Goal: Task Accomplishment & Management: Use online tool/utility

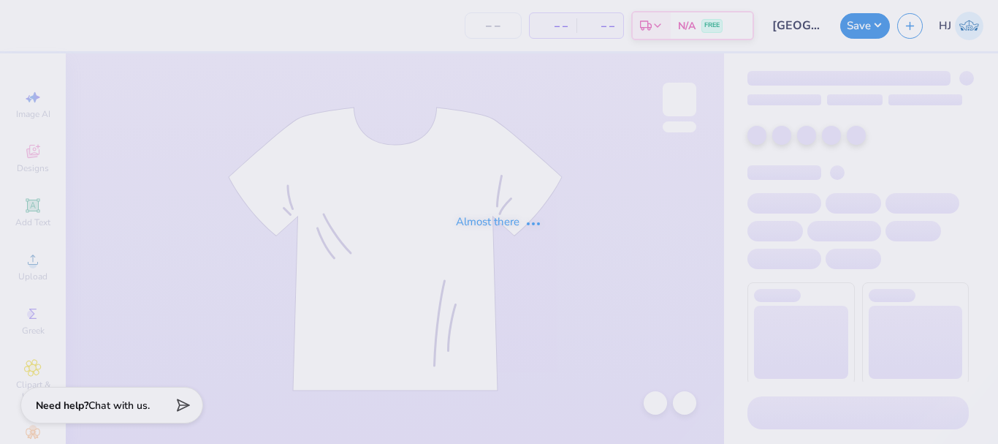
type input "[GEOGRAPHIC_DATA] : [PERSON_NAME]"
type input "12"
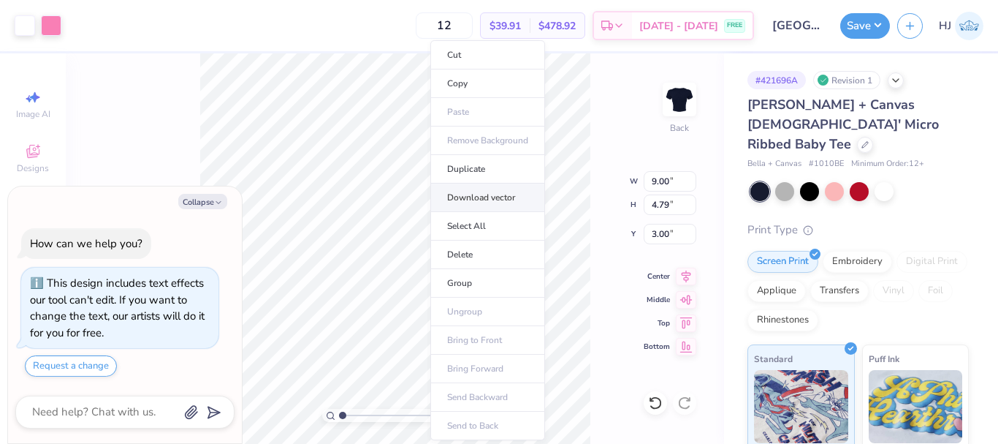
click at [491, 200] on li "Download vector" at bounding box center [487, 197] width 115 height 29
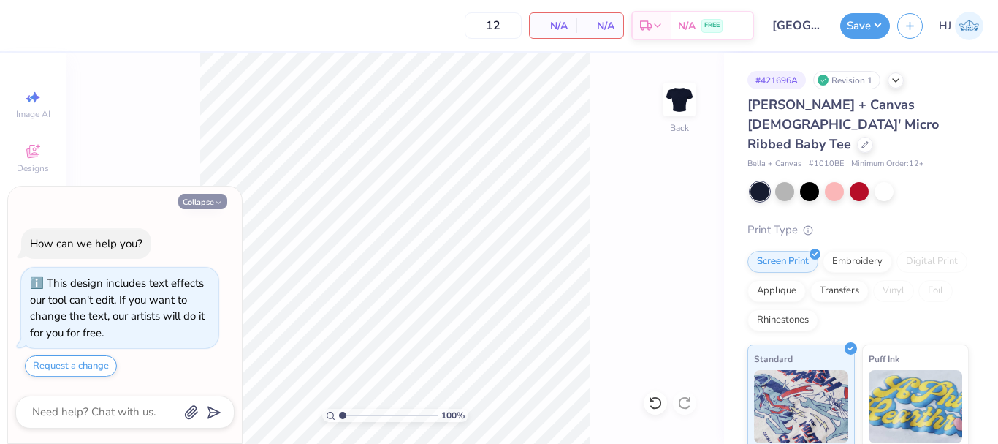
click at [190, 200] on button "Collapse" at bounding box center [202, 201] width 49 height 15
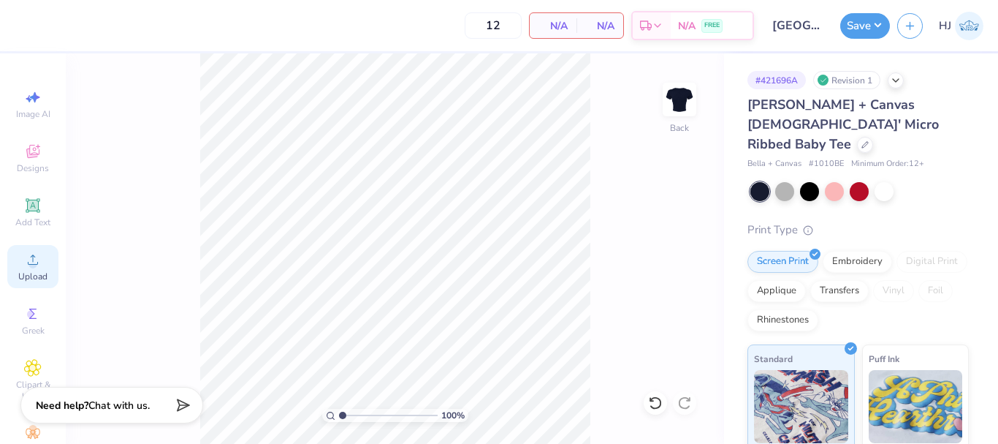
click at [29, 265] on circle at bounding box center [33, 264] width 8 height 8
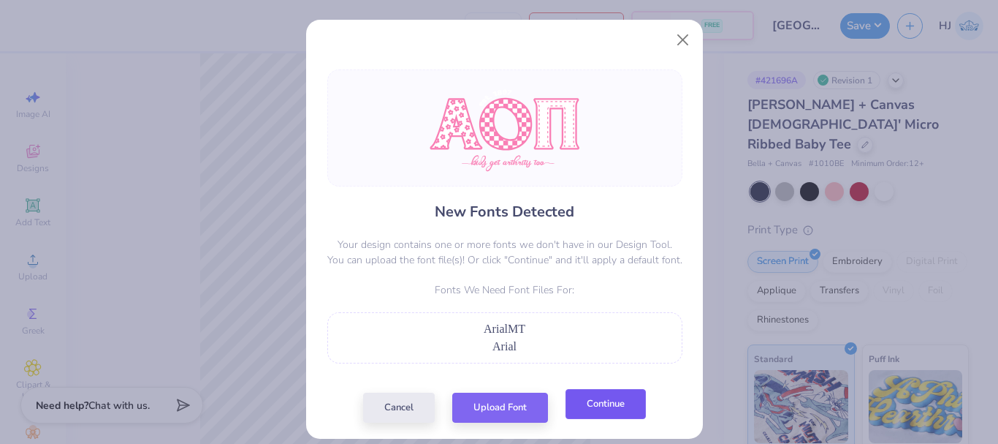
click at [597, 395] on button "Continue" at bounding box center [606, 404] width 80 height 30
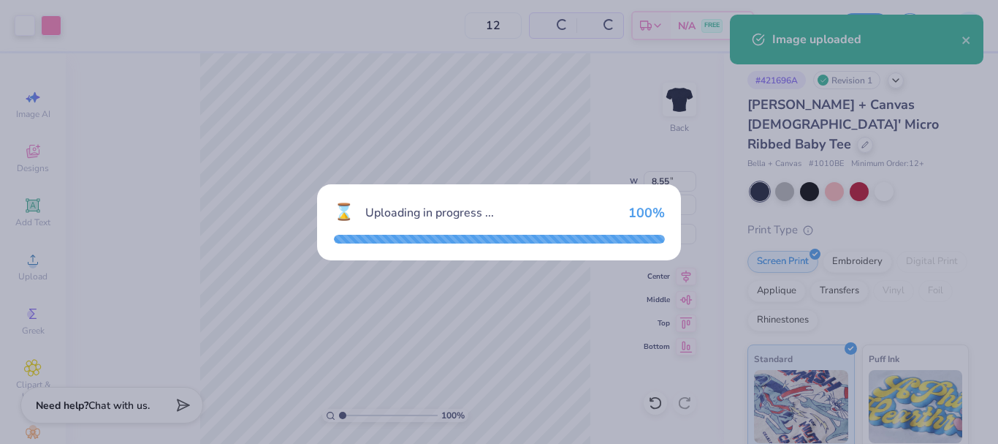
type textarea "x"
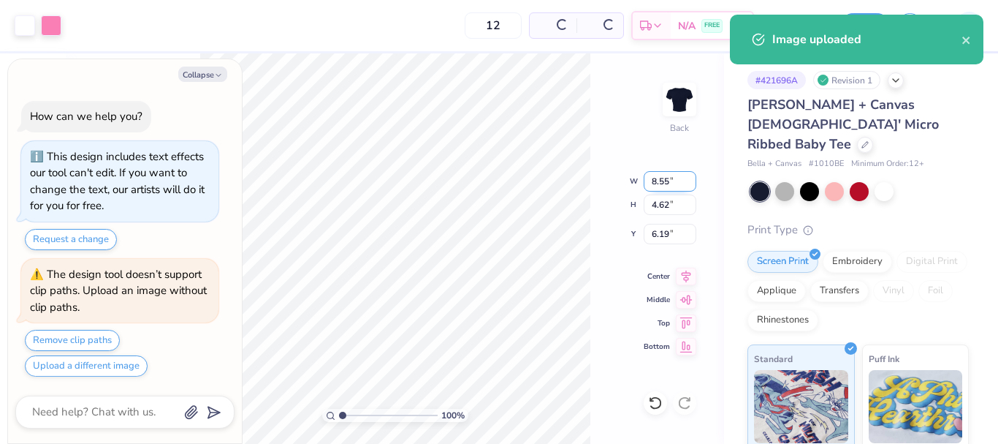
click at [661, 181] on input "8.55" at bounding box center [670, 181] width 53 height 20
type input "9"
type textarea "x"
type input "9.00"
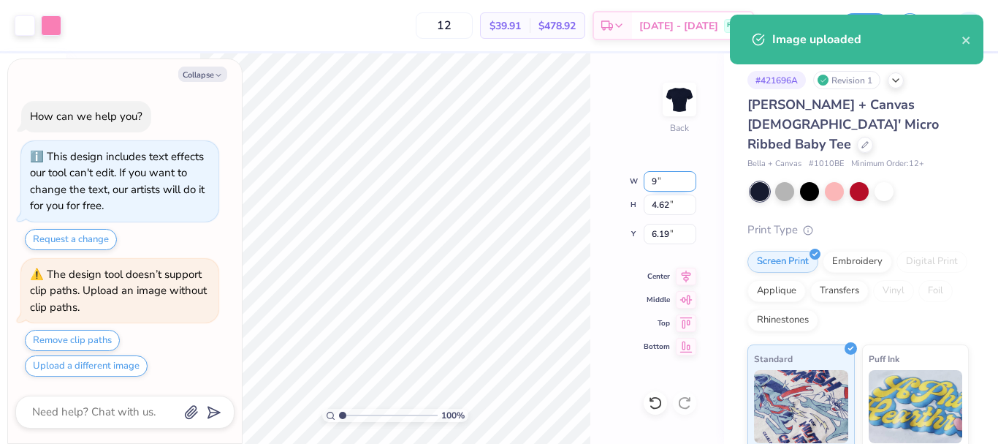
type input "4.86"
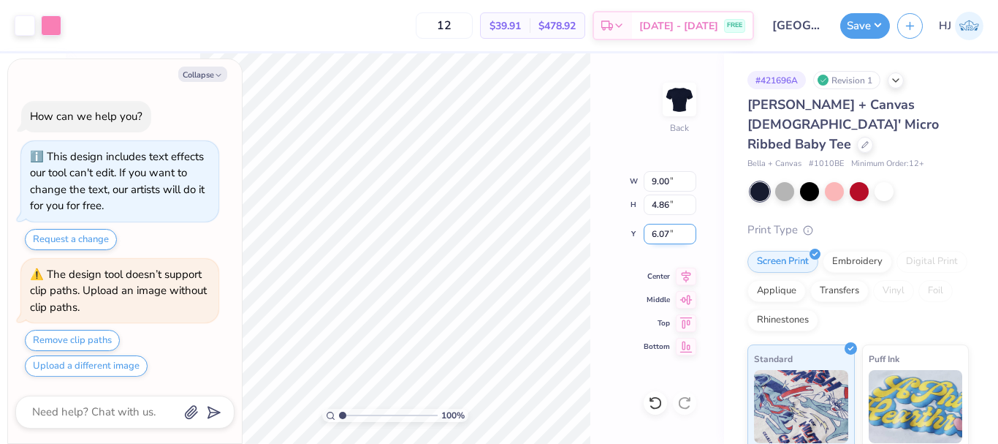
click at [667, 236] on input "6.07" at bounding box center [670, 234] width 53 height 20
type input "3"
type textarea "x"
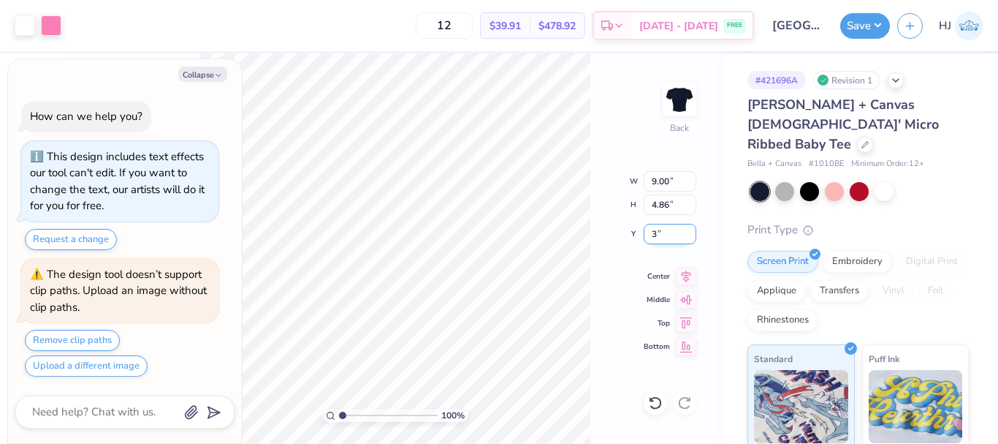
type input "3.00"
type textarea "x"
type input "2.46071092039641"
type textarea "x"
type input "2.01445811466782"
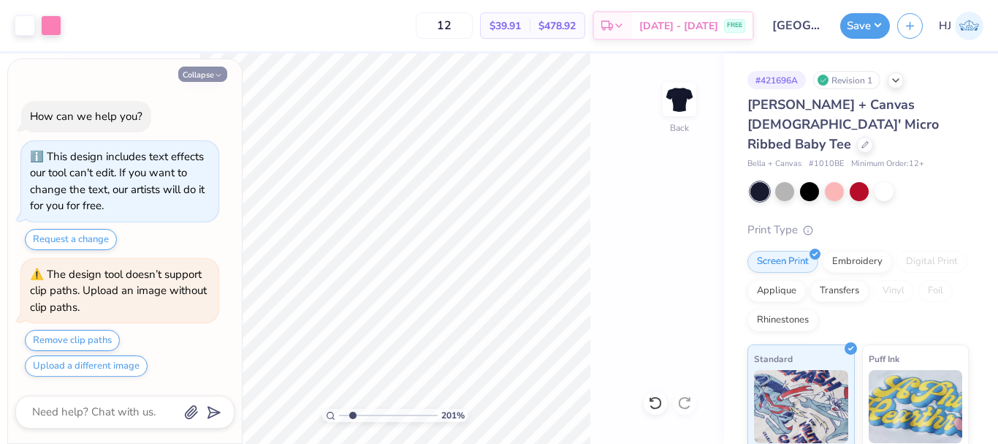
click at [210, 76] on button "Collapse" at bounding box center [202, 74] width 49 height 15
type textarea "x"
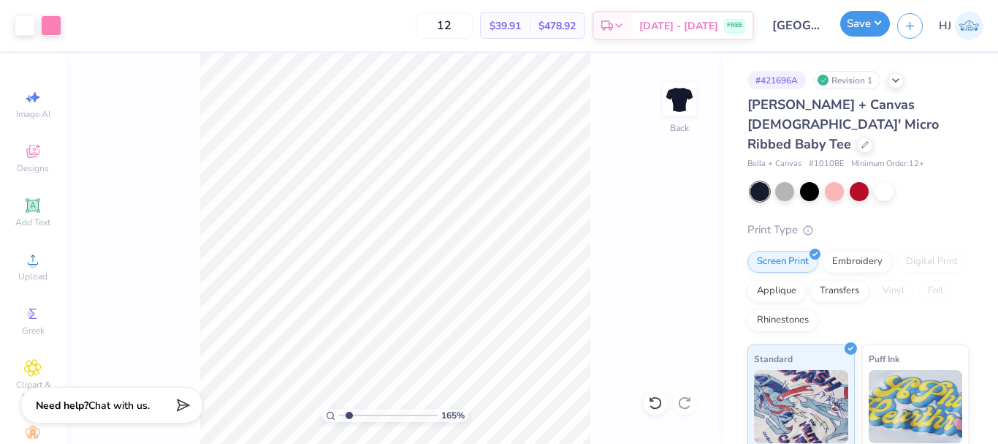
click at [884, 24] on button "Save" at bounding box center [865, 24] width 50 height 26
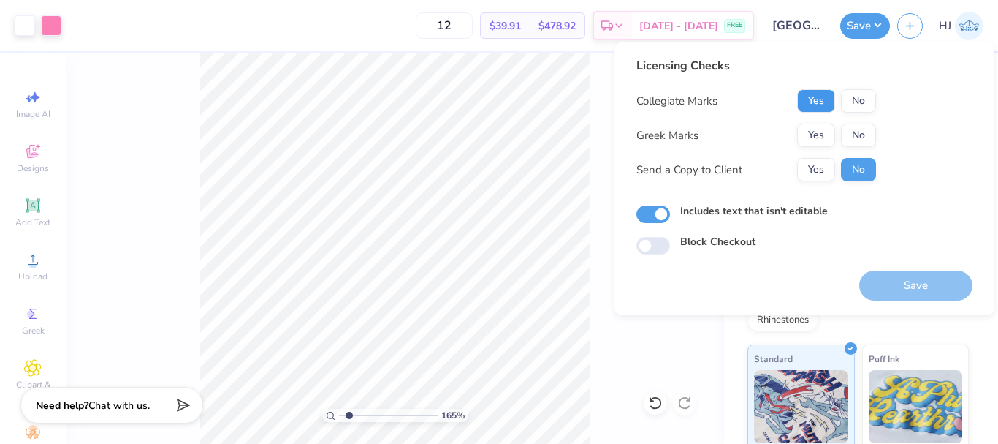
click at [816, 100] on button "Yes" at bounding box center [816, 100] width 38 height 23
click at [863, 134] on button "No" at bounding box center [858, 135] width 35 height 23
type input "1.64913377760655"
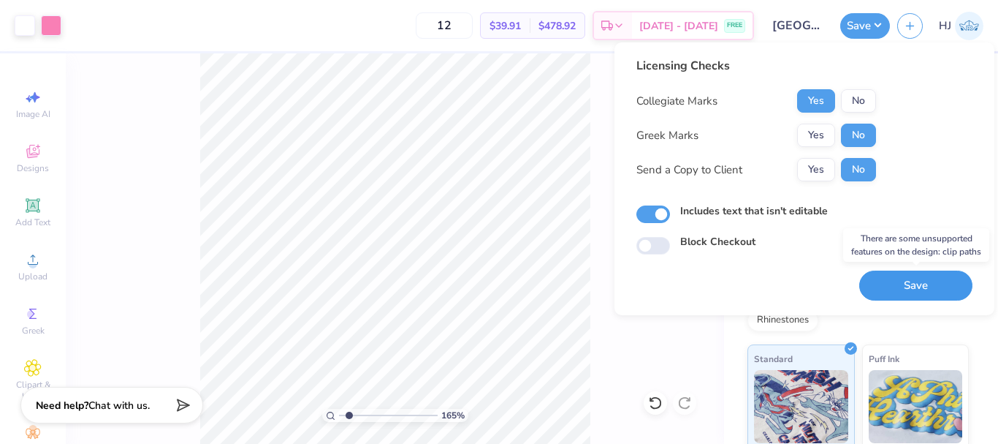
click at [896, 283] on button "Save" at bounding box center [915, 285] width 113 height 30
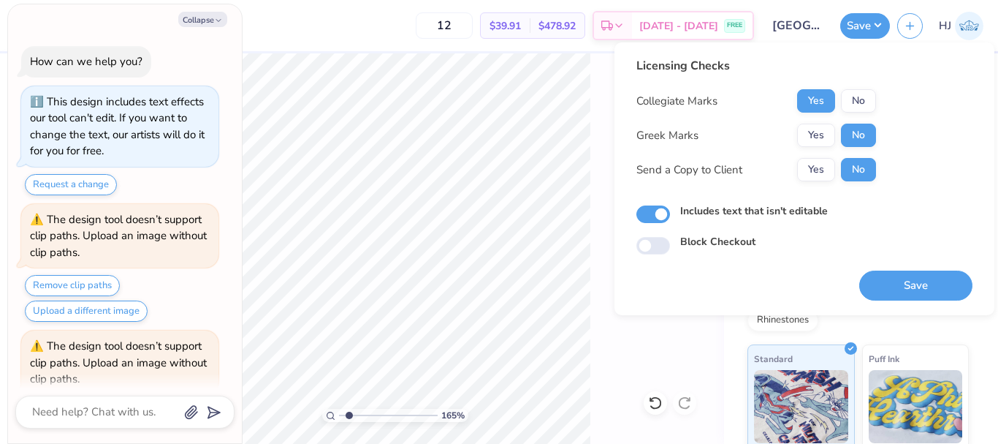
scroll to position [72, 0]
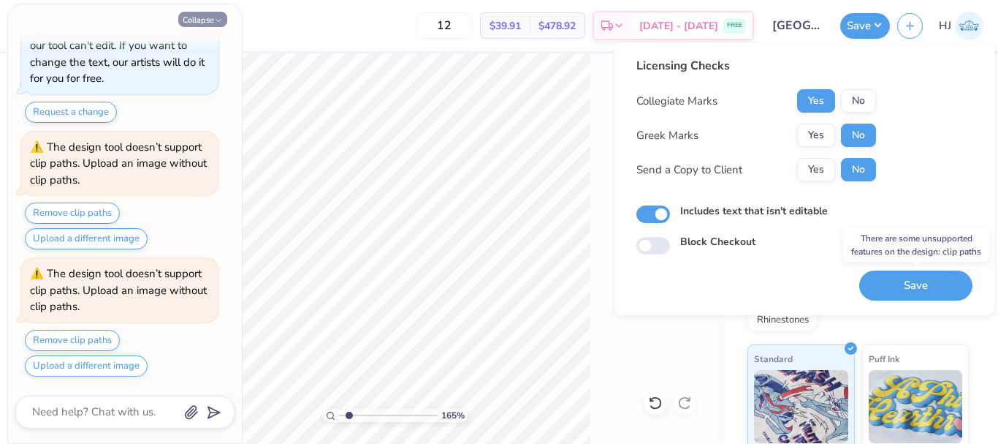
click at [195, 18] on button "Collapse" at bounding box center [202, 19] width 49 height 15
type textarea "x"
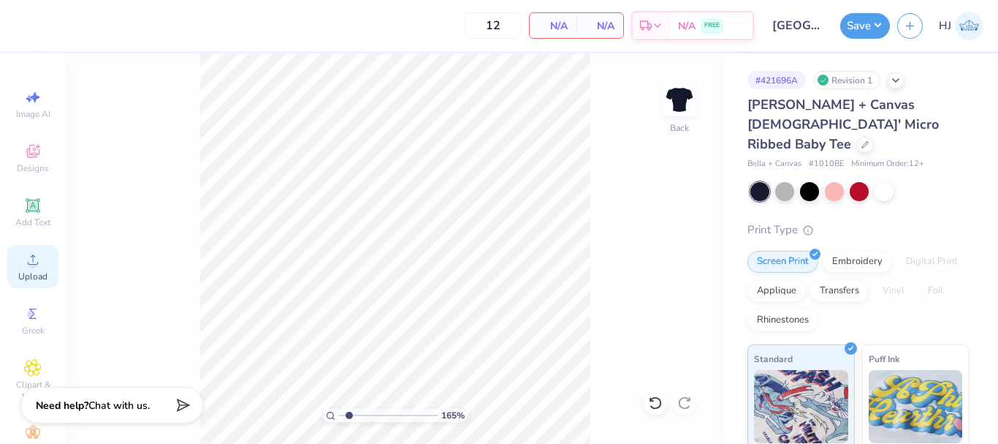
click at [28, 256] on icon at bounding box center [33, 259] width 10 height 10
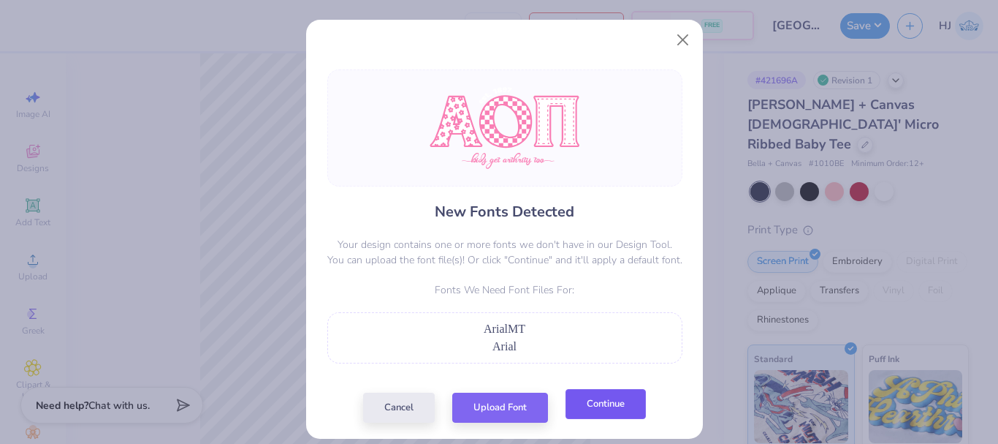
click at [599, 411] on button "Continue" at bounding box center [606, 404] width 80 height 30
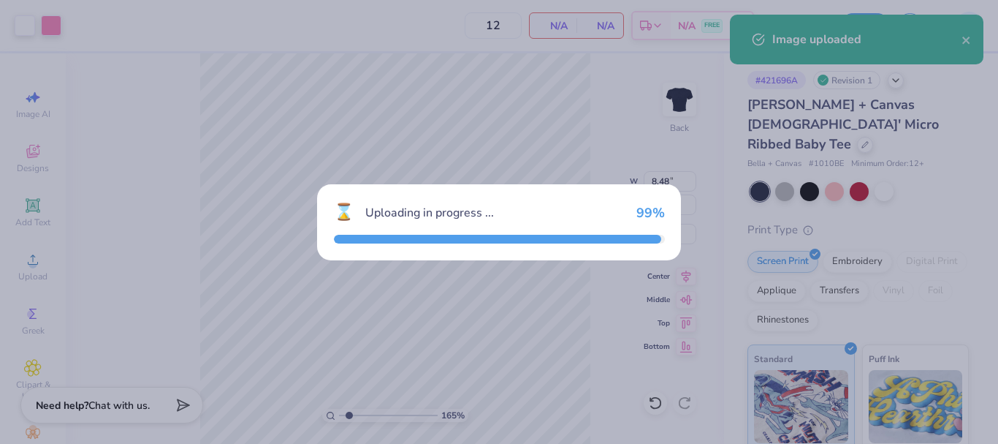
type input "1.64913377760655"
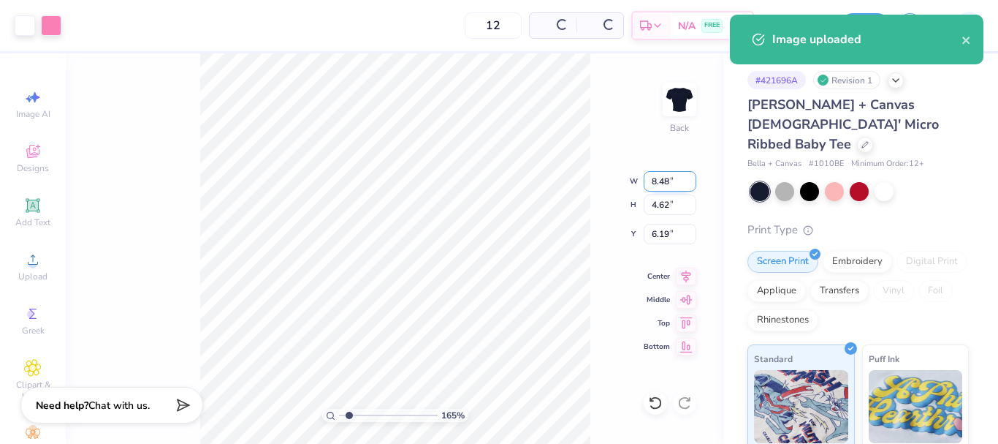
click at [659, 186] on input "8.48" at bounding box center [670, 181] width 53 height 20
type input "9"
type input "1.64913377760655"
type input "9.00"
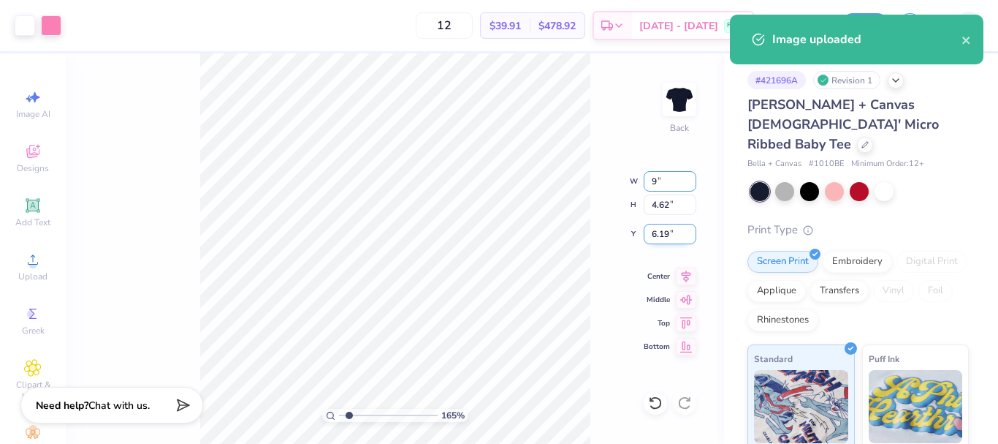
type input "4.90"
click at [661, 234] on input "6.05" at bounding box center [670, 234] width 53 height 20
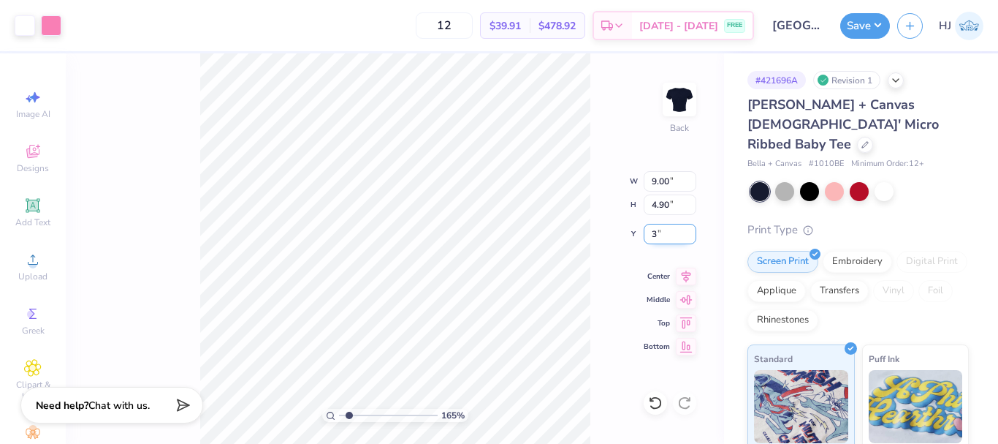
type input "3"
type input "1.64913377760655"
type input "3.00"
click at [877, 18] on button "Save" at bounding box center [865, 24] width 50 height 26
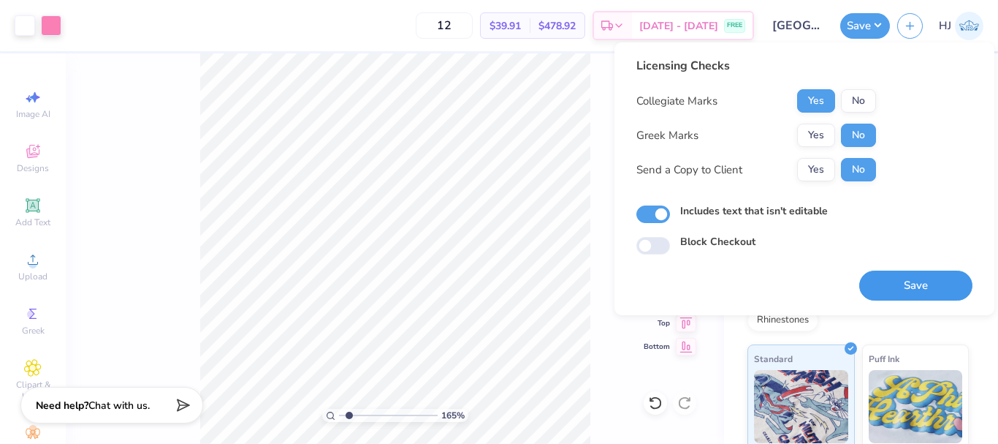
click at [920, 286] on button "Save" at bounding box center [915, 285] width 113 height 30
type input "1.64913377760655"
click at [882, 22] on button "Save" at bounding box center [865, 24] width 50 height 26
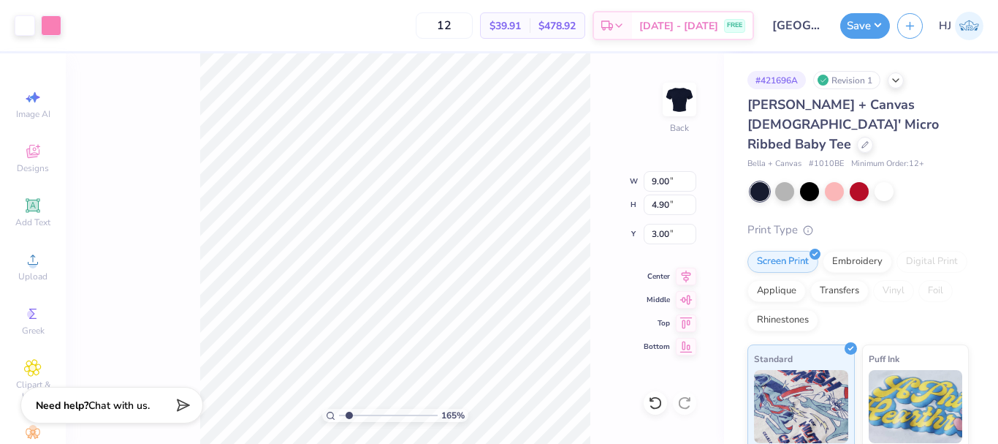
type input "1.64913377760655"
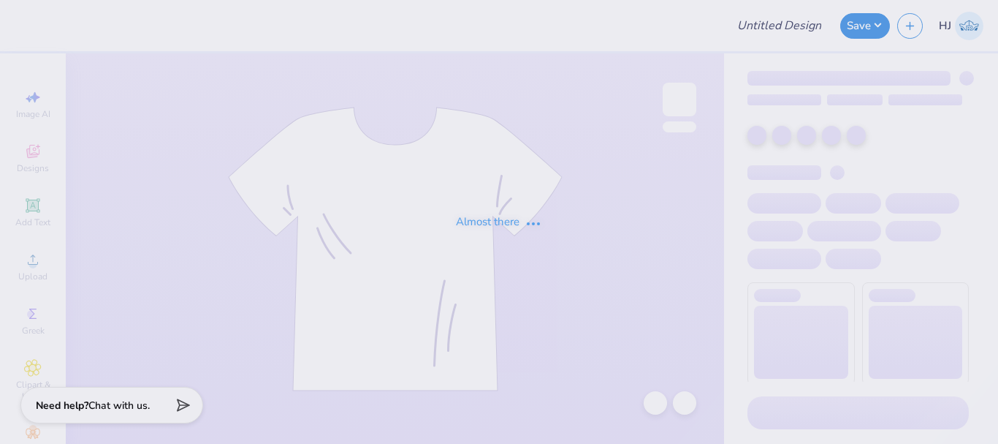
type input "SK Group Link"
